Goal: Task Accomplishment & Management: Complete application form

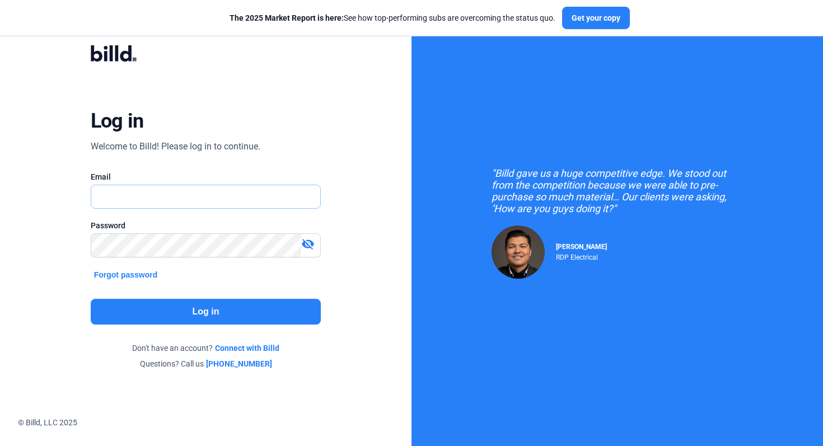
type input "[EMAIL_ADDRESS][DOMAIN_NAME]"
click at [225, 311] on button "Log in" at bounding box center [206, 312] width 231 height 26
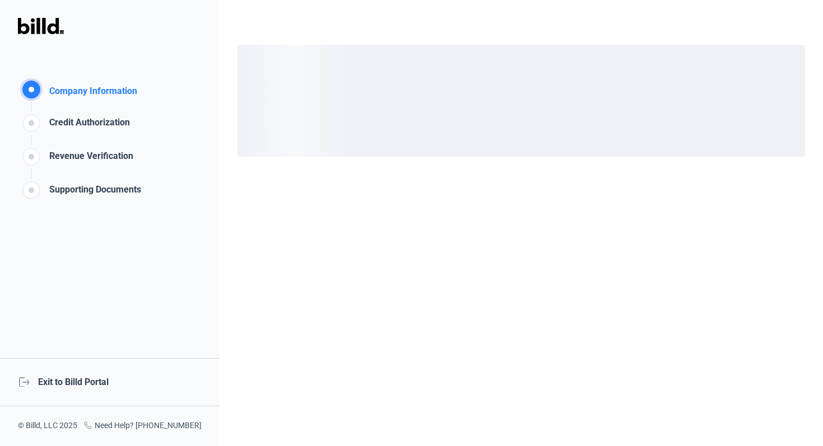
click at [90, 390] on div "logout Exit to Billd Portal" at bounding box center [109, 382] width 219 height 48
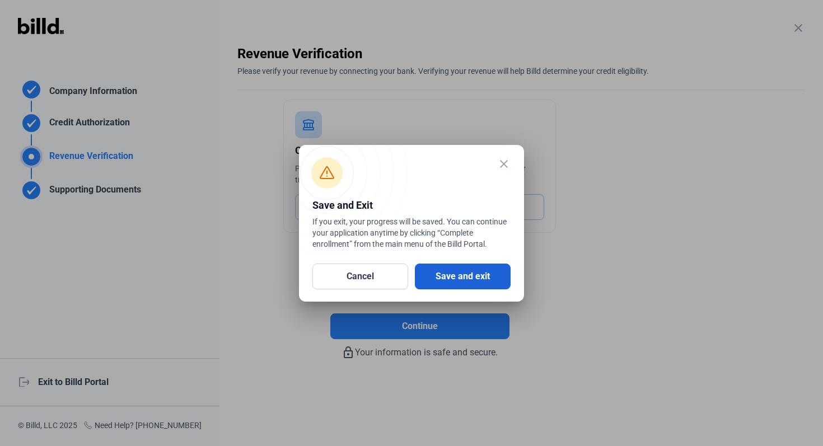
click at [472, 279] on button "Save and exit" at bounding box center [463, 277] width 96 height 26
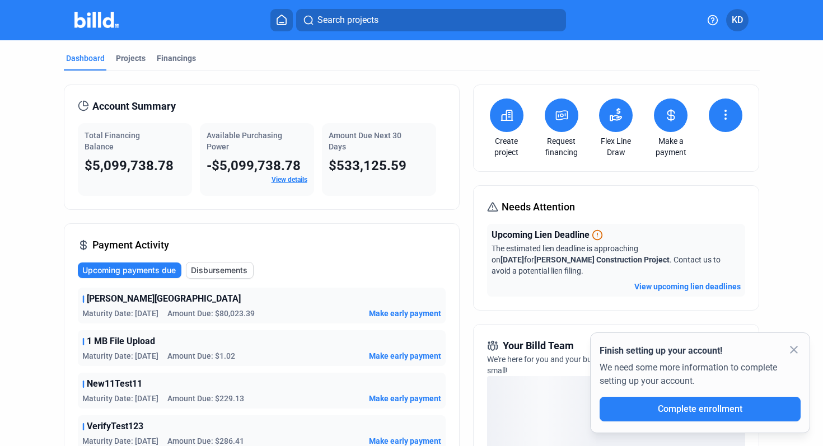
click at [621, 114] on button at bounding box center [616, 115] width 34 height 34
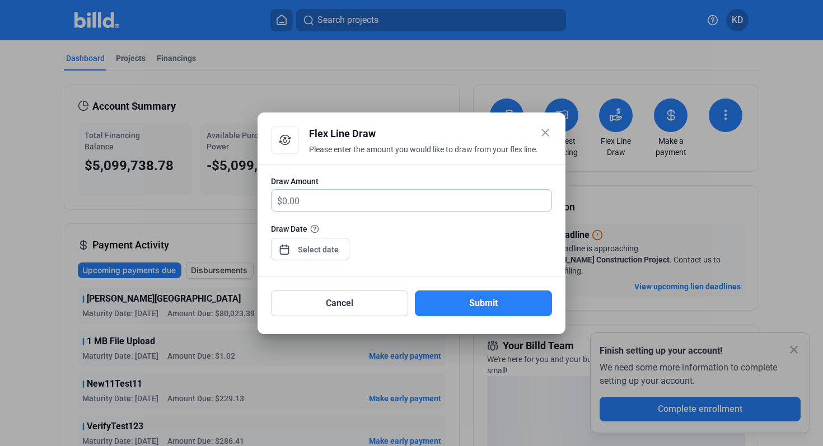
click at [413, 210] on input "text" at bounding box center [416, 201] width 269 height 22
type input "60,000"
click at [335, 251] on div "close Flex Line Draw Please enter the amount you would like to draw from your f…" at bounding box center [411, 223] width 823 height 446
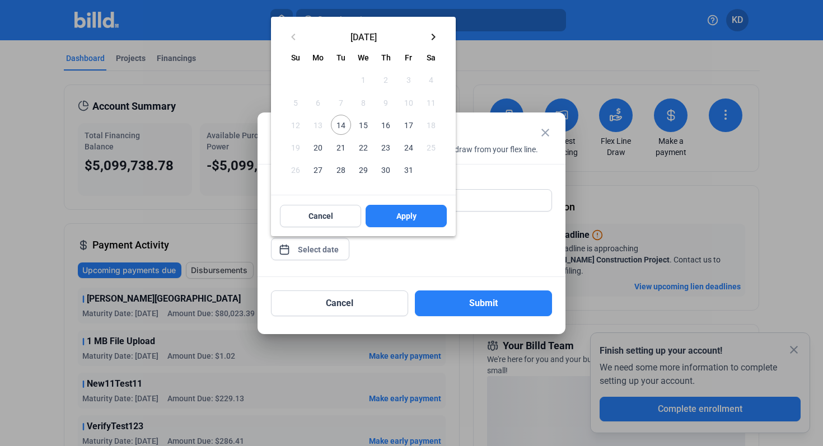
click at [346, 123] on span "14" at bounding box center [341, 125] width 20 height 20
click at [399, 216] on span "Apply" at bounding box center [406, 215] width 20 height 11
type input "[DATE]"
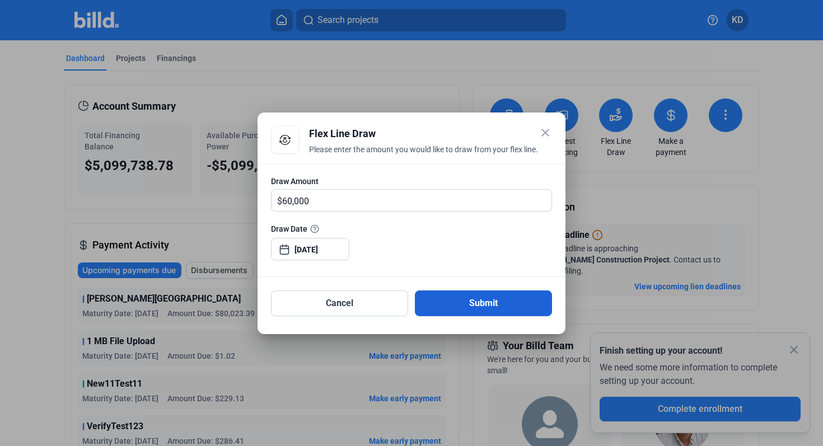
click at [511, 303] on button "Submit" at bounding box center [483, 303] width 137 height 26
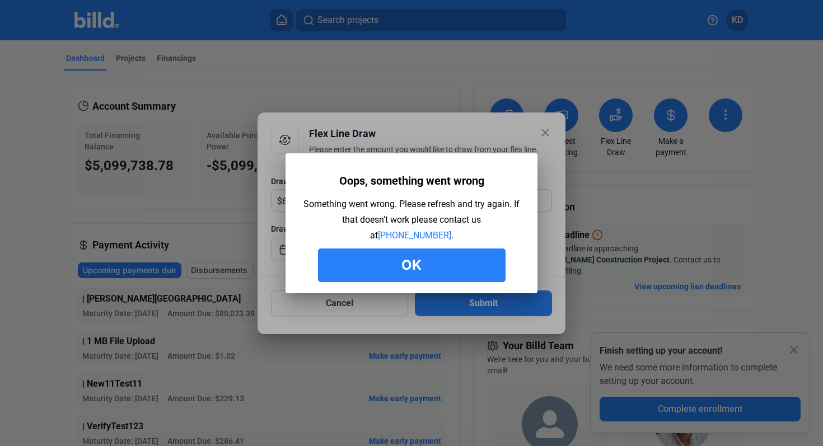
click at [418, 259] on button "Ok" at bounding box center [411, 265] width 187 height 34
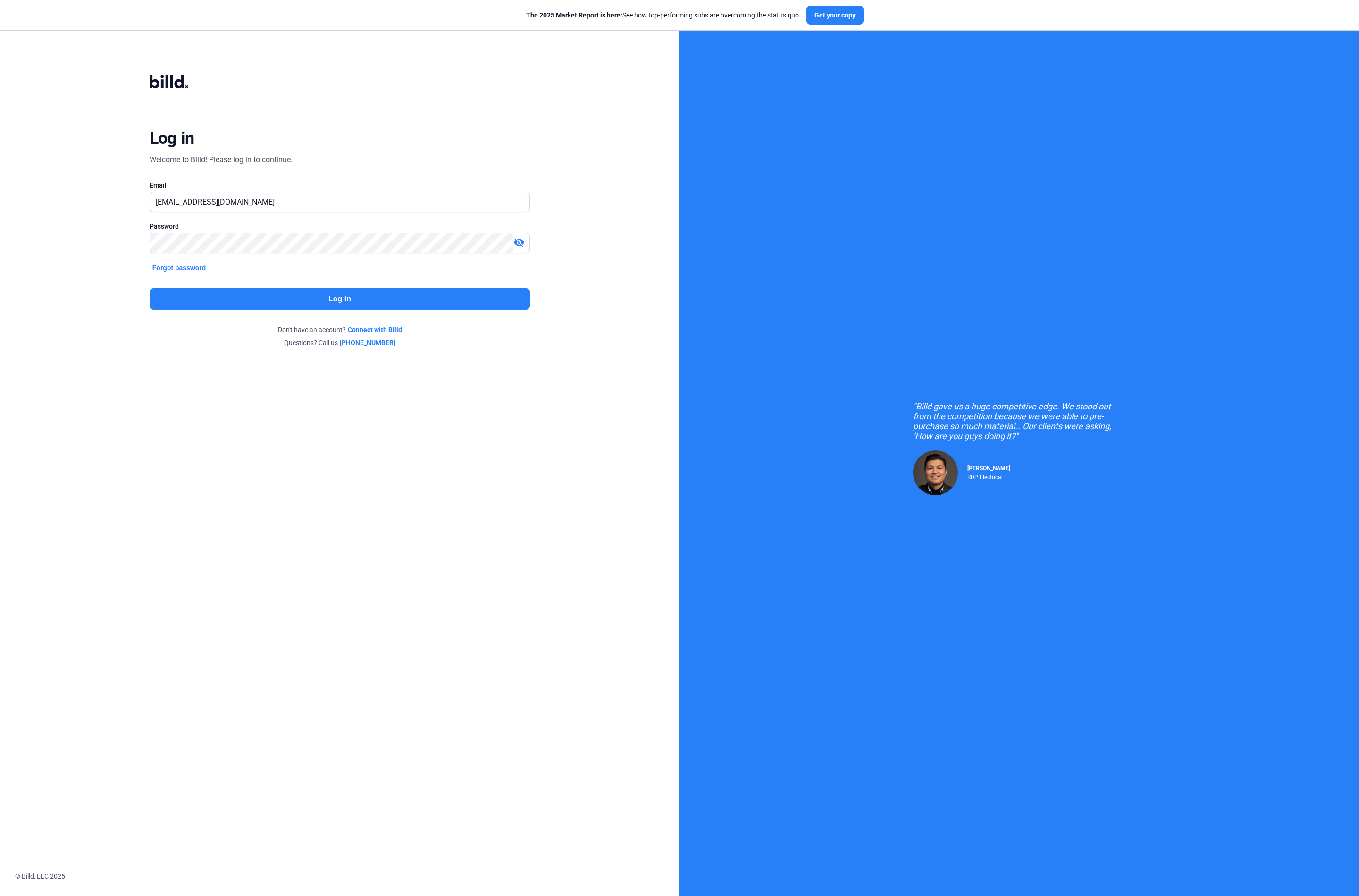
click at [360, 298] on button "Log in" at bounding box center [339, 299] width 380 height 22
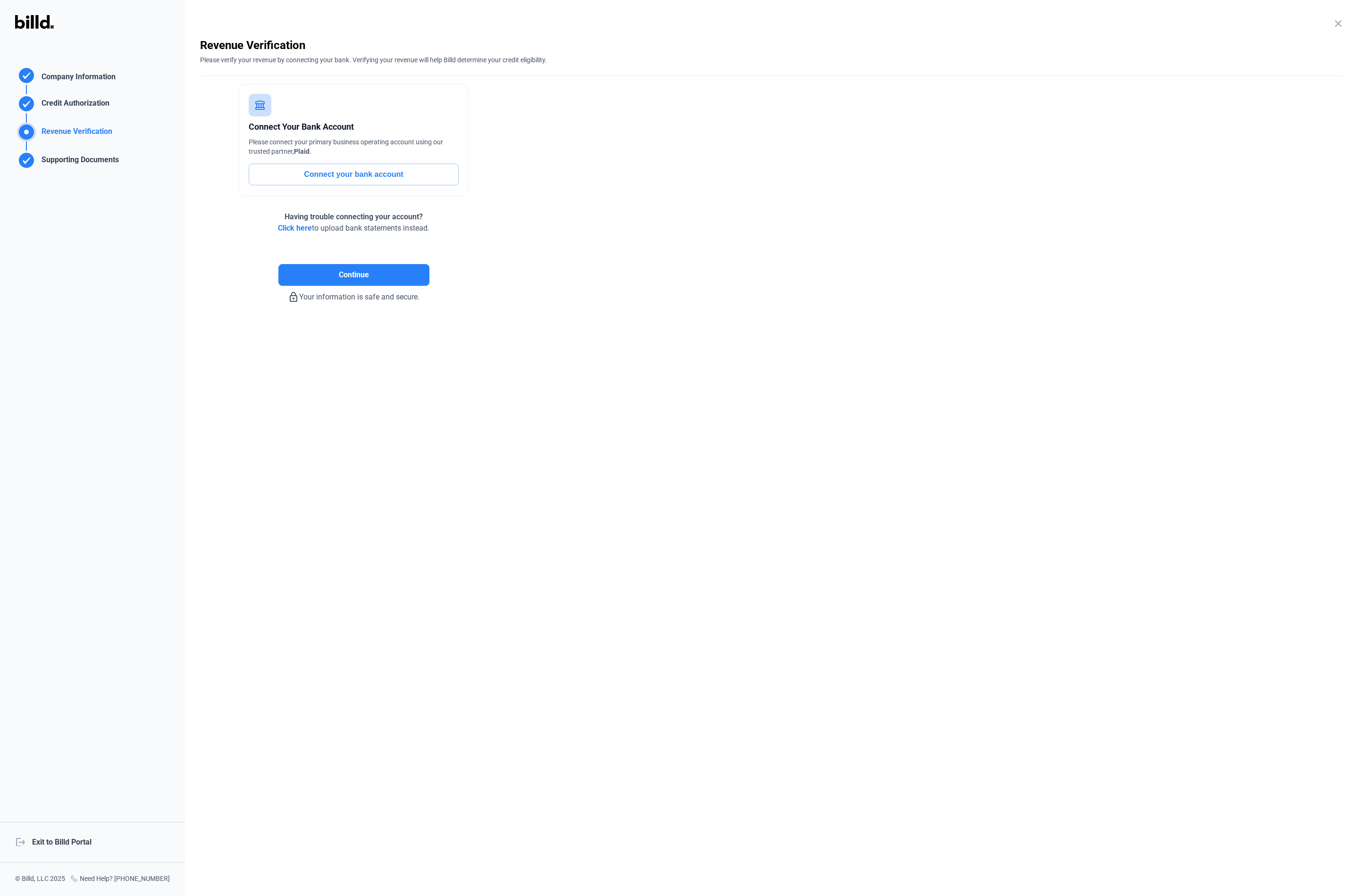
click at [64, 841] on div "logout Exit to Billd Portal" at bounding box center [92, 842] width 185 height 40
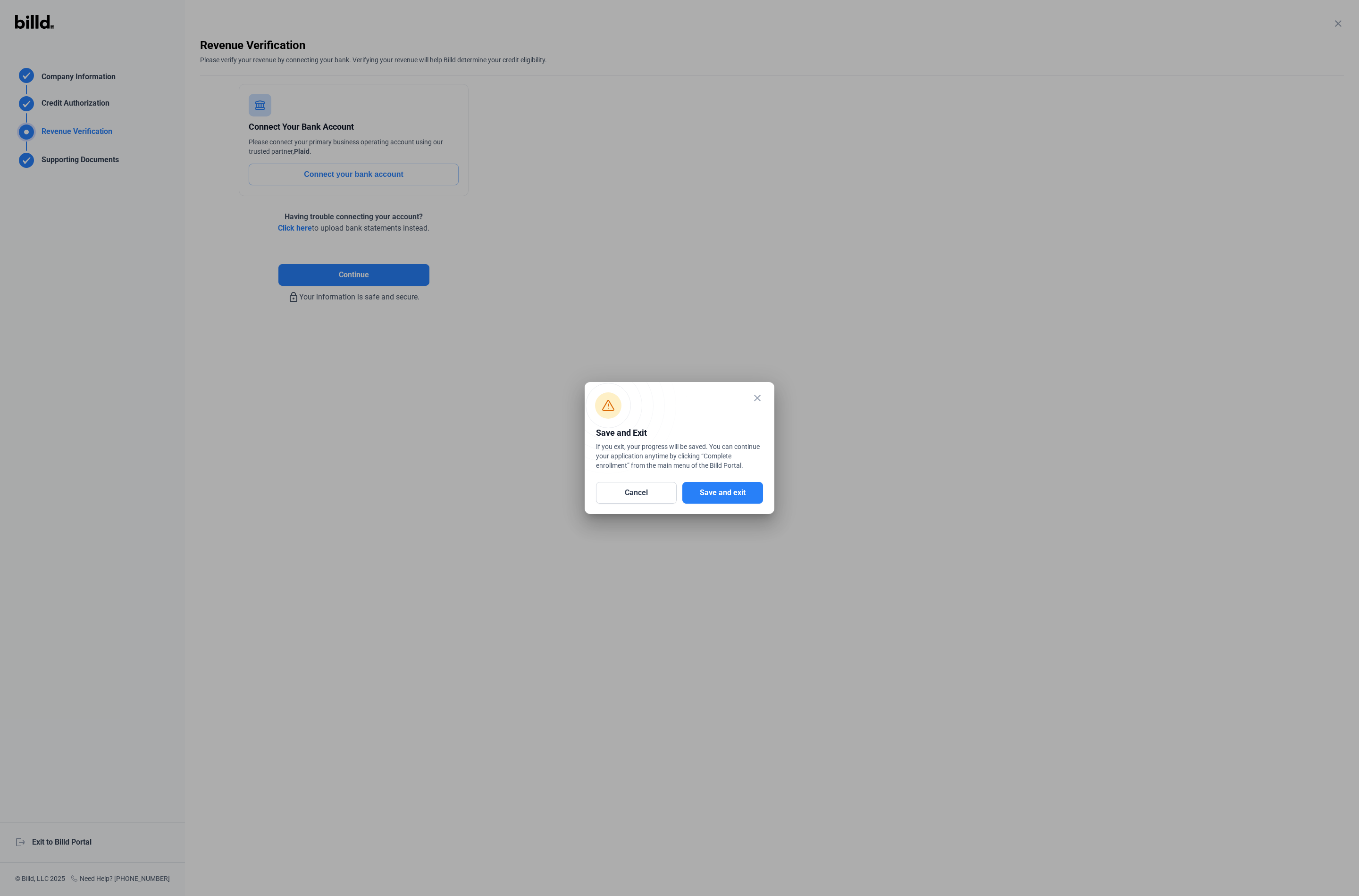
click at [731, 491] on button "Save and exit" at bounding box center [722, 493] width 81 height 22
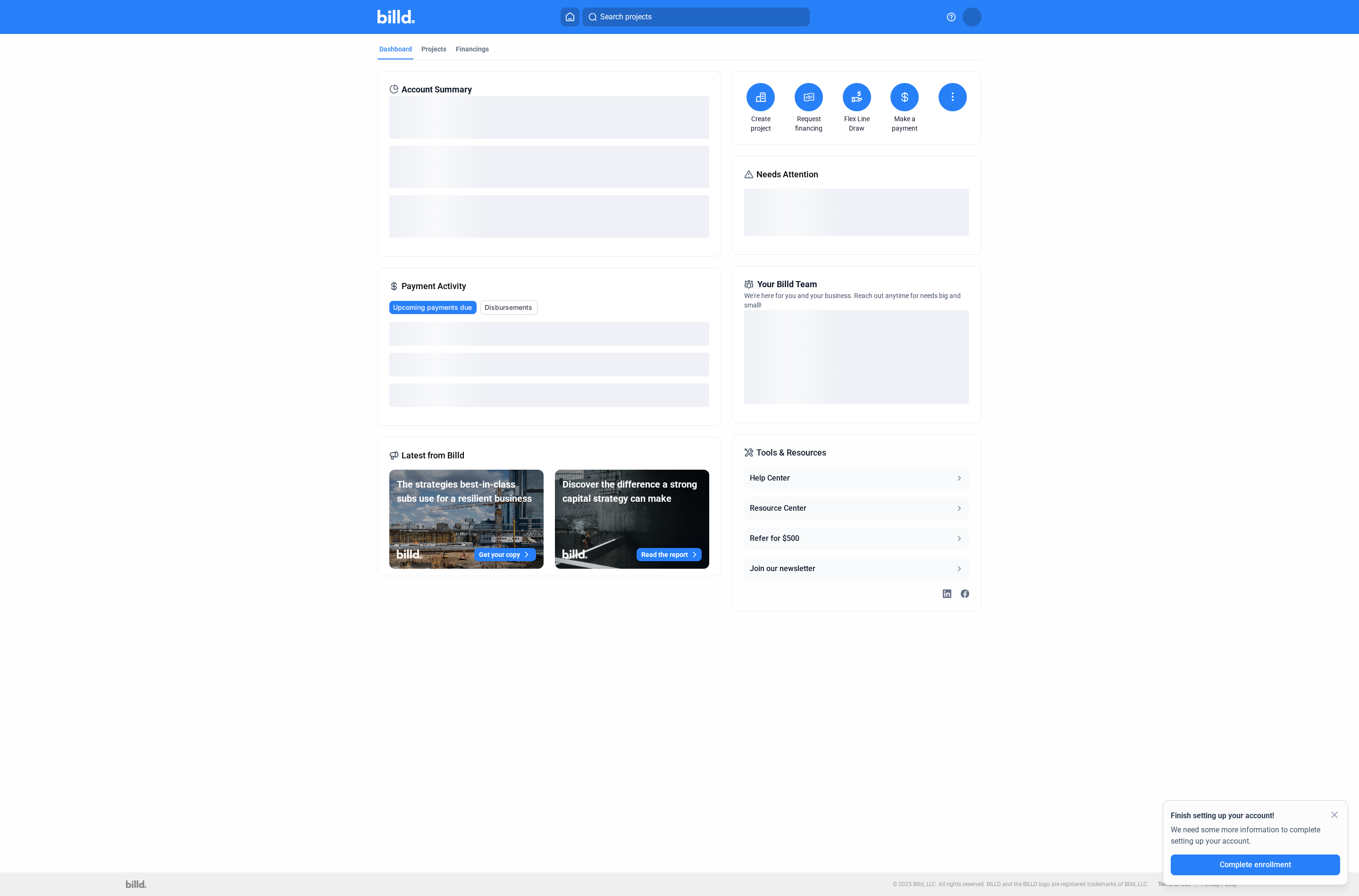
click at [852, 84] on button at bounding box center [857, 97] width 29 height 29
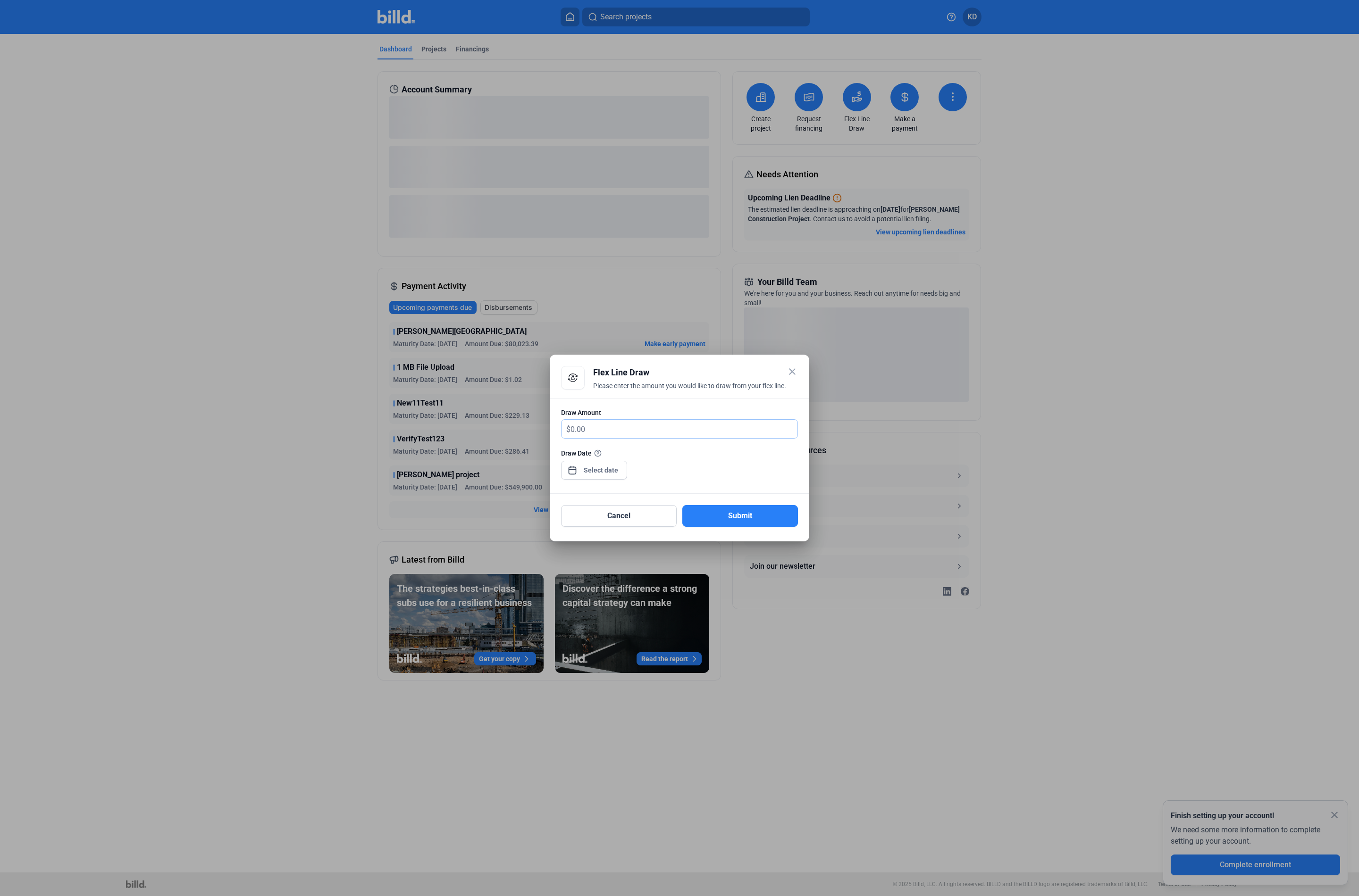
click at [619, 427] on input "text" at bounding box center [684, 429] width 227 height 19
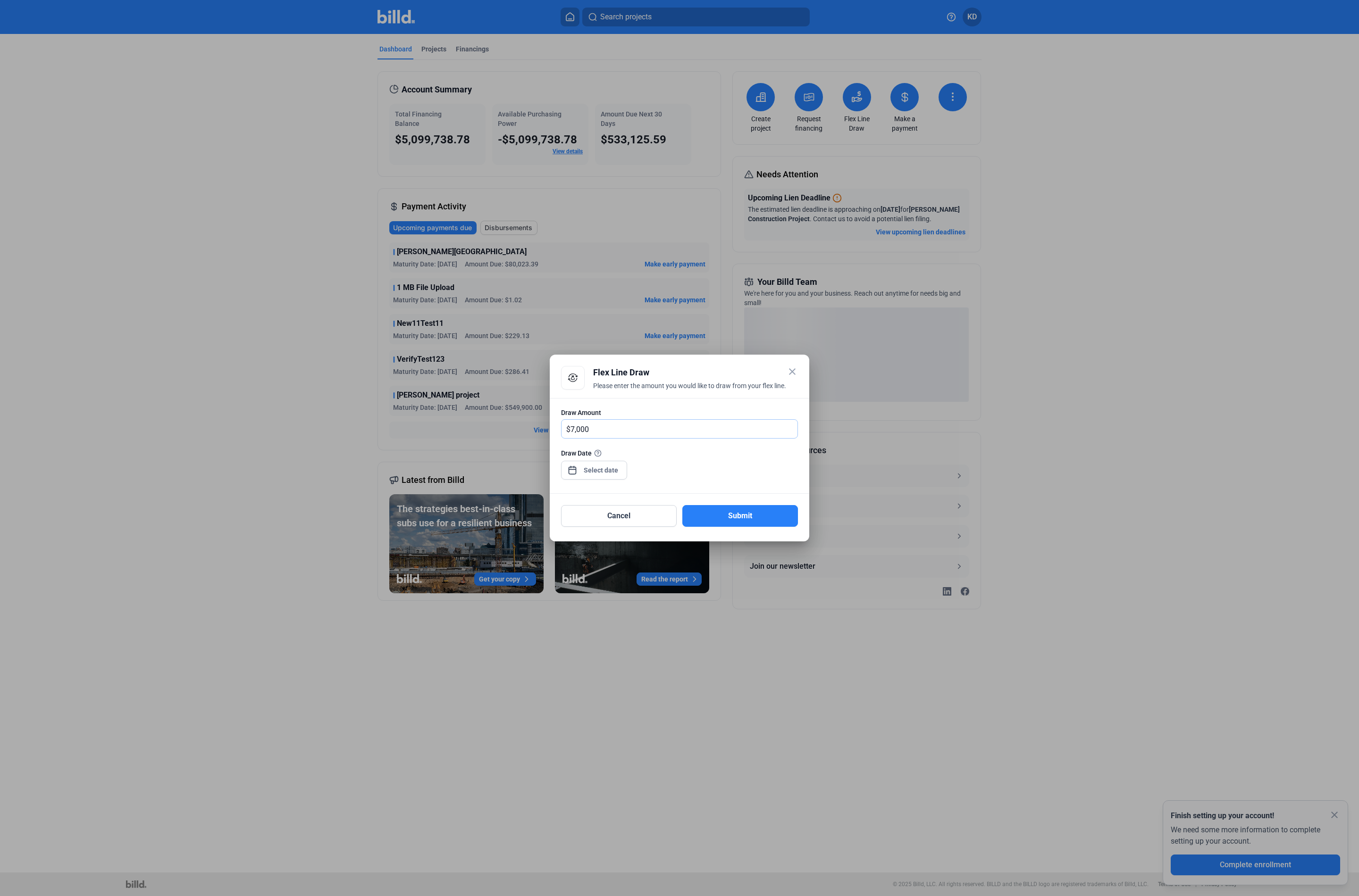
type input "7,000"
click at [608, 470] on div "close Flex Line Draw Please enter the amount you would like to draw from your f…" at bounding box center [680, 448] width 1359 height 896
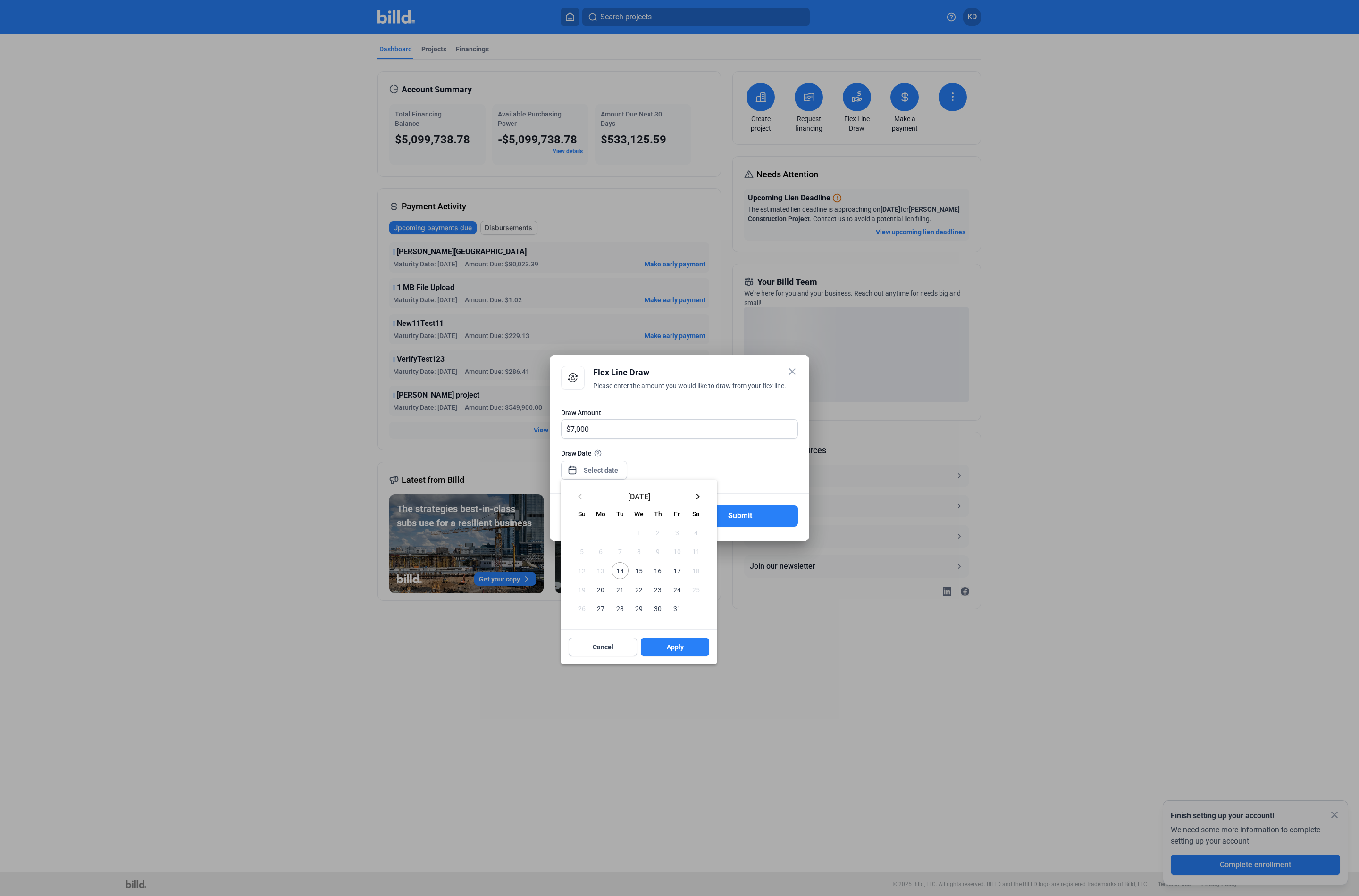
click at [620, 575] on span "14" at bounding box center [620, 571] width 17 height 17
click at [678, 645] on span "Apply" at bounding box center [675, 647] width 17 height 9
type input "[DATE]"
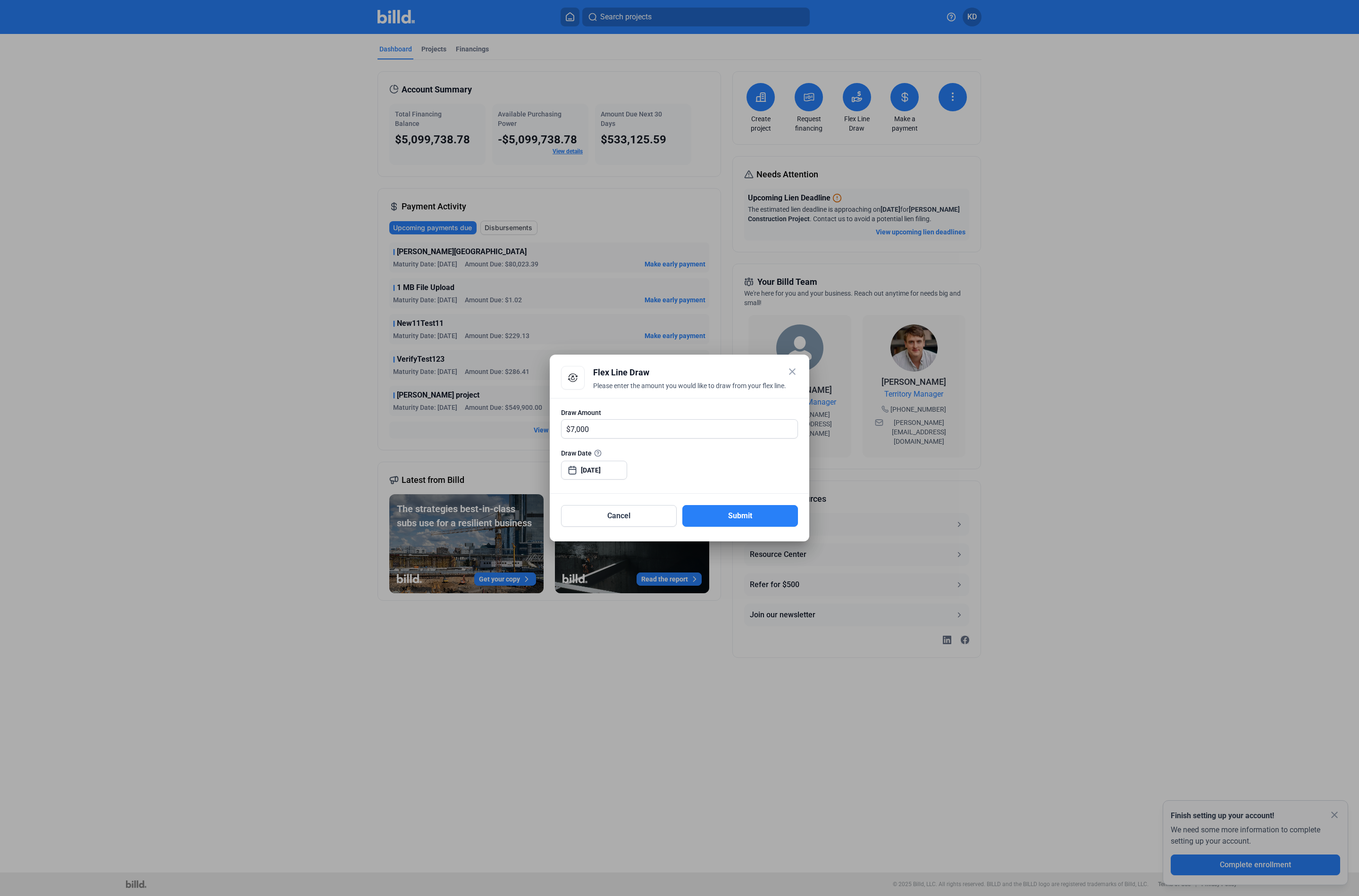
click at [742, 519] on button "Submit" at bounding box center [739, 516] width 115 height 22
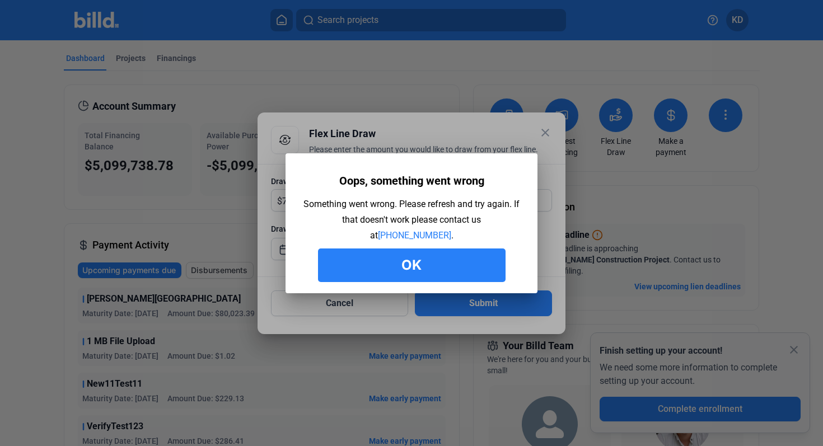
click at [409, 271] on button "Ok" at bounding box center [411, 265] width 187 height 34
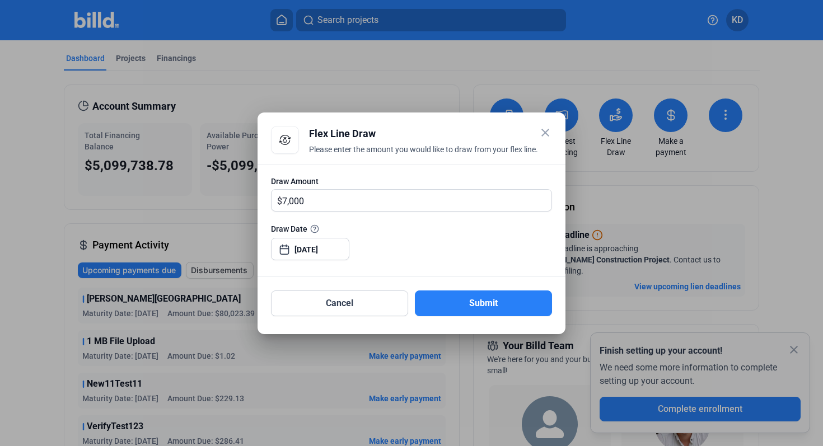
click at [541, 135] on mat-icon "close" at bounding box center [544, 132] width 13 height 13
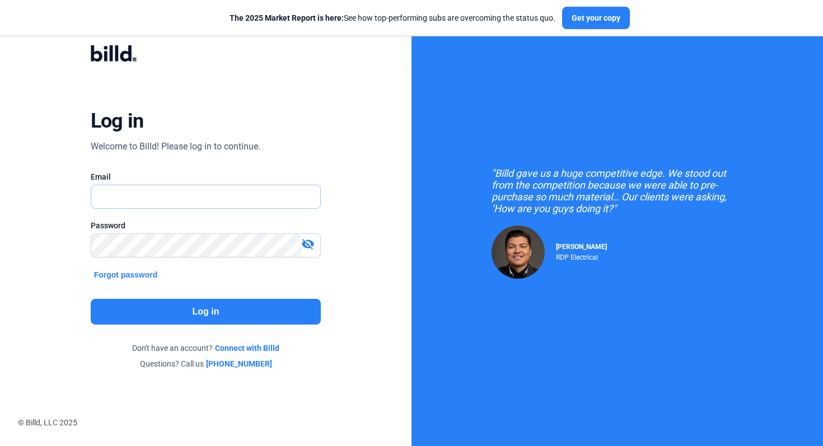
type input "[EMAIL_ADDRESS][DOMAIN_NAME]"
click at [243, 311] on button "Log in" at bounding box center [206, 312] width 231 height 26
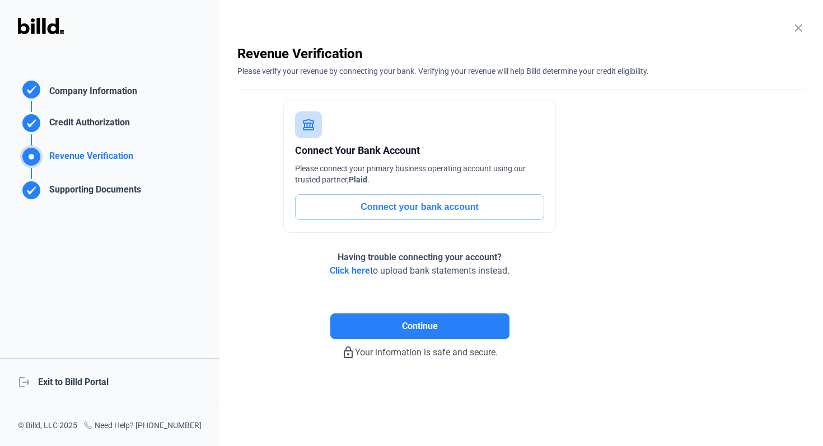
click at [93, 374] on div "logout Exit to Billd Portal" at bounding box center [109, 382] width 219 height 48
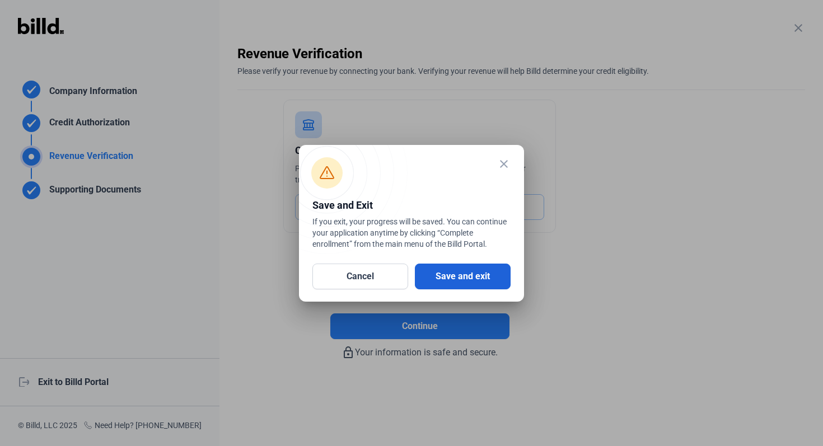
click at [485, 280] on button "Save and exit" at bounding box center [463, 277] width 96 height 26
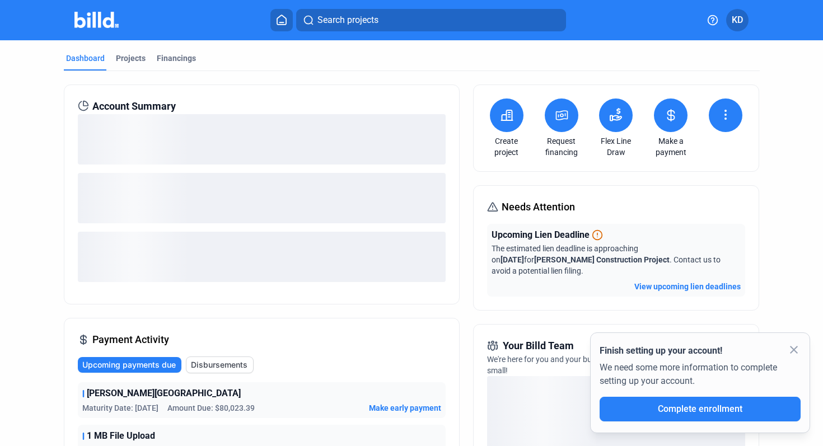
click at [618, 120] on icon at bounding box center [615, 114] width 13 height 13
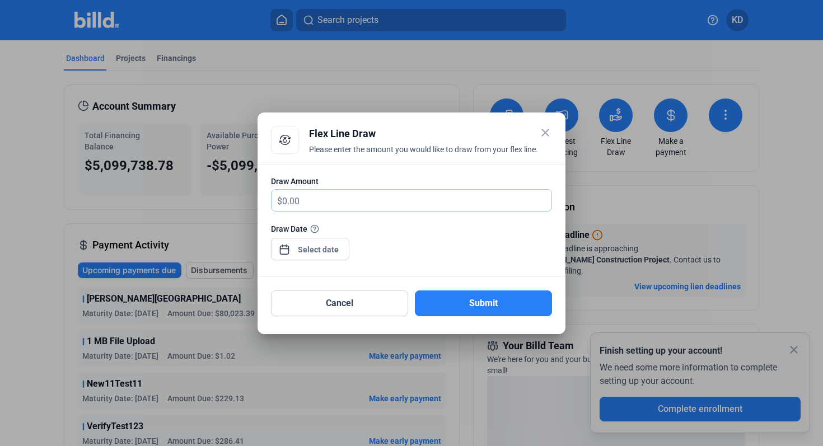
click at [406, 204] on input "text" at bounding box center [416, 201] width 269 height 22
type input "7,000"
click at [319, 248] on div "close Flex Line Draw Please enter the amount you would like to draw from your f…" at bounding box center [411, 223] width 823 height 446
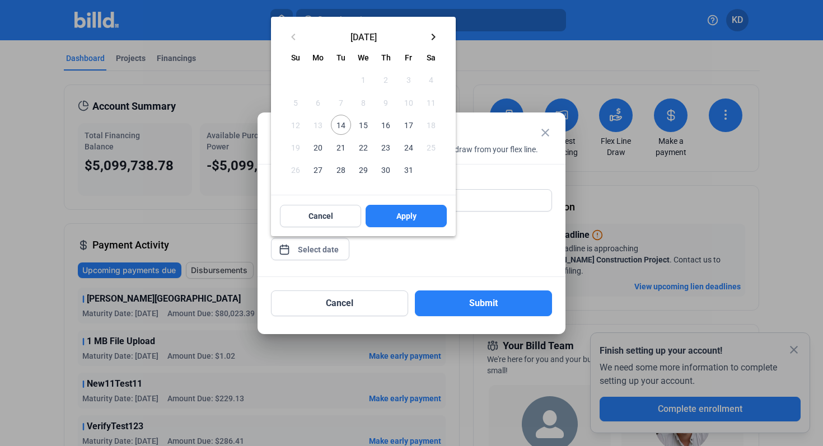
click at [345, 124] on span "14" at bounding box center [341, 125] width 20 height 20
click at [410, 209] on button "Apply" at bounding box center [405, 216] width 81 height 22
type input "[DATE]"
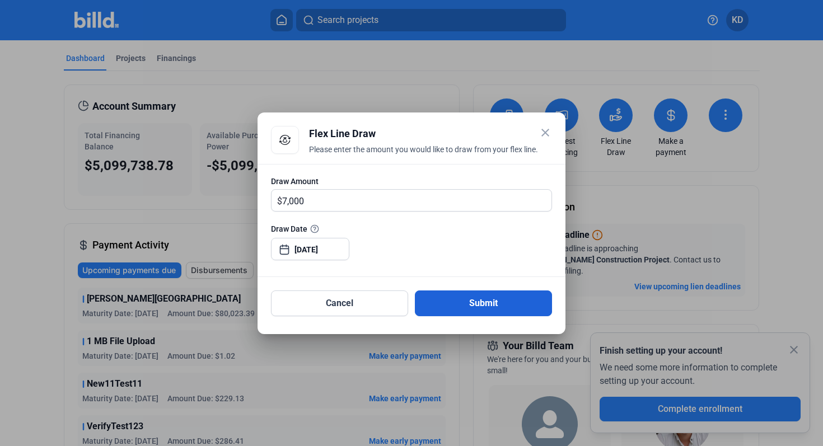
click at [480, 304] on button "Submit" at bounding box center [483, 303] width 137 height 26
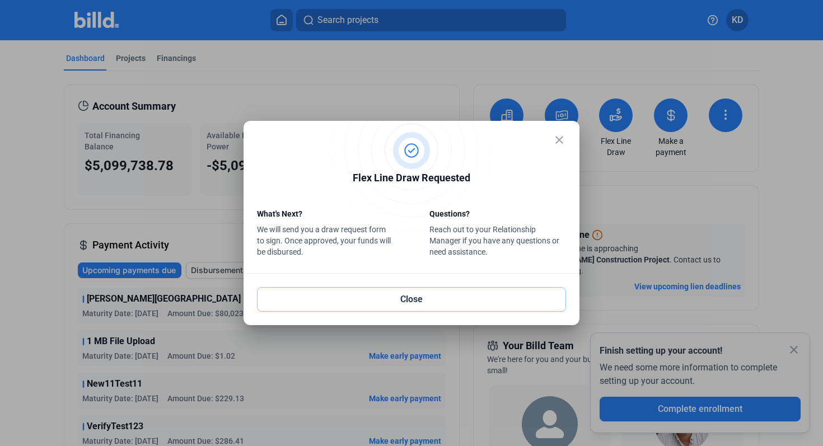
click at [480, 304] on button "Close" at bounding box center [411, 299] width 309 height 25
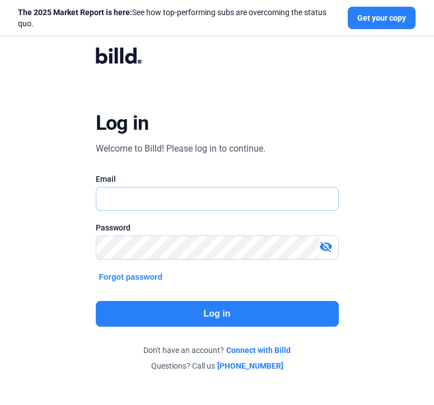
type input "[EMAIL_ADDRESS][DOMAIN_NAME]"
click at [254, 318] on button "Log in" at bounding box center [217, 314] width 243 height 26
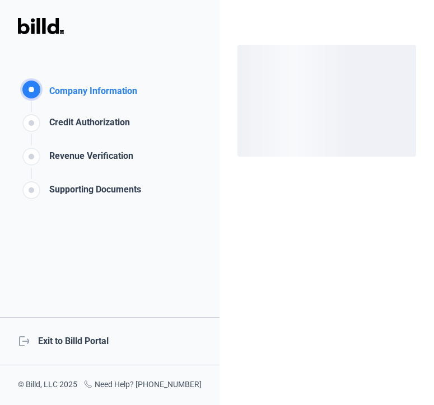
click at [85, 337] on div "logout Exit to Billd Portal" at bounding box center [109, 341] width 219 height 48
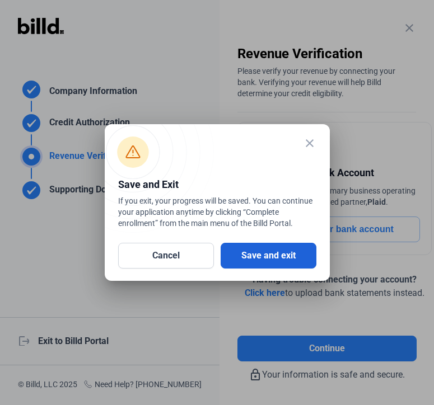
click at [278, 255] on button "Save and exit" at bounding box center [268, 256] width 96 height 26
